Goal: Information Seeking & Learning: Understand process/instructions

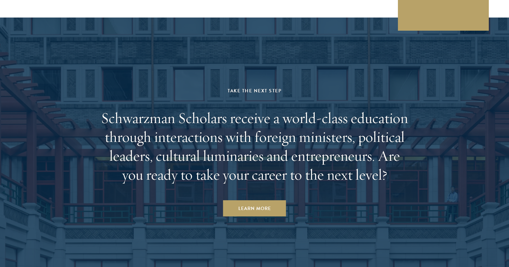
scroll to position [2092, 0]
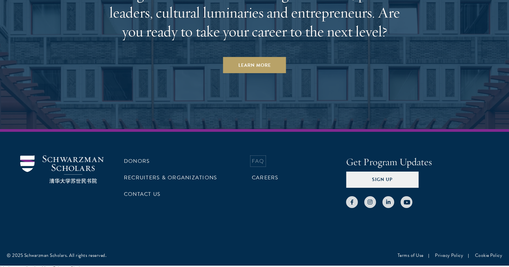
click at [258, 157] on link "FAQ" at bounding box center [258, 161] width 12 height 8
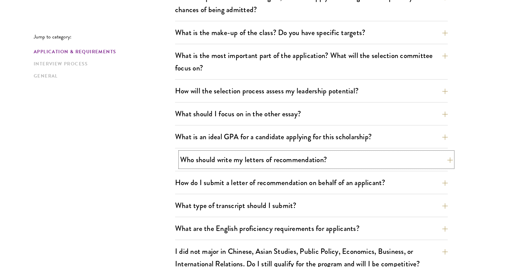
click at [223, 158] on button "Who should write my letters of recommendation?" at bounding box center [316, 159] width 273 height 15
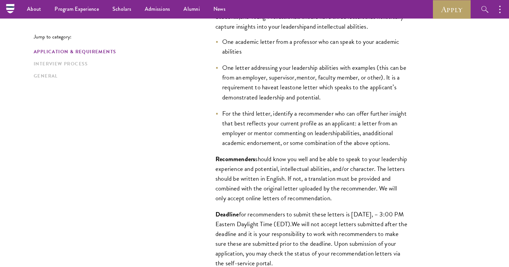
scroll to position [531, 0]
click at [319, 99] on span "one letter which speaks to the applicant’s demonstrated leadership and potentia…" at bounding box center [309, 92] width 174 height 20
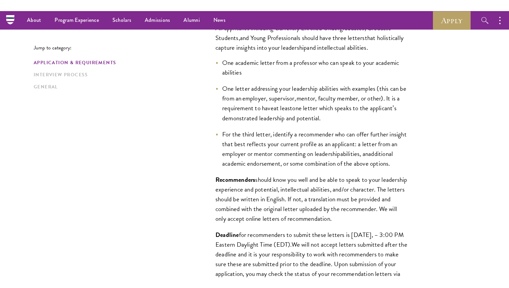
scroll to position [516, 0]
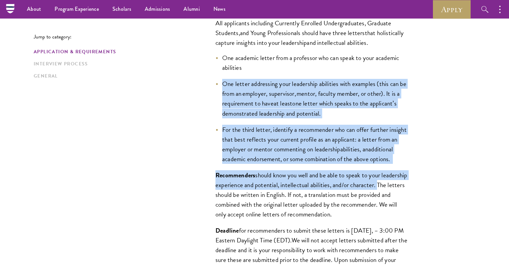
drag, startPoint x: 223, startPoint y: 85, endPoint x: 403, endPoint y: 192, distance: 209.1
click at [403, 192] on div "All applicants including Currently Enrolled Undergraduates, Graduate Students ,…" at bounding box center [311, 154] width 232 height 293
copy div "One letter addressing your leadership abilities with examples (this can be from…"
